Goal: Navigation & Orientation: Go to known website

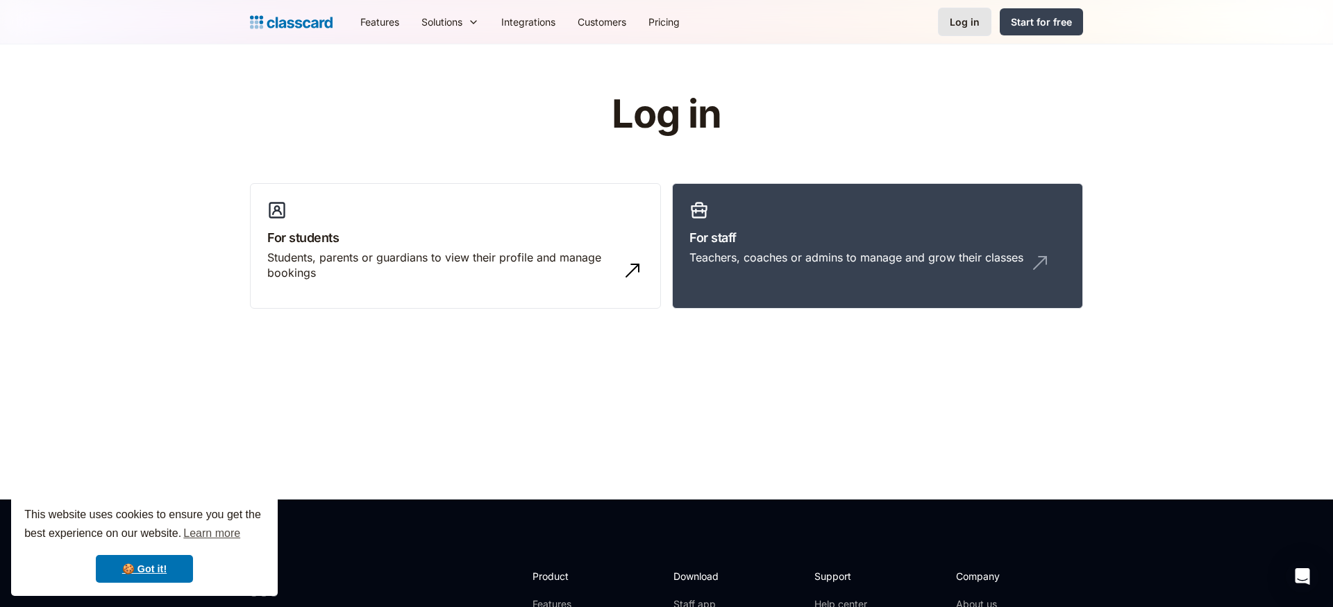
click at [972, 26] on div "Log in" at bounding box center [965, 22] width 30 height 15
click at [814, 255] on div "Teachers, coaches or admins to manage and grow their classes" at bounding box center [856, 257] width 334 height 15
